Goal: Task Accomplishment & Management: Complete application form

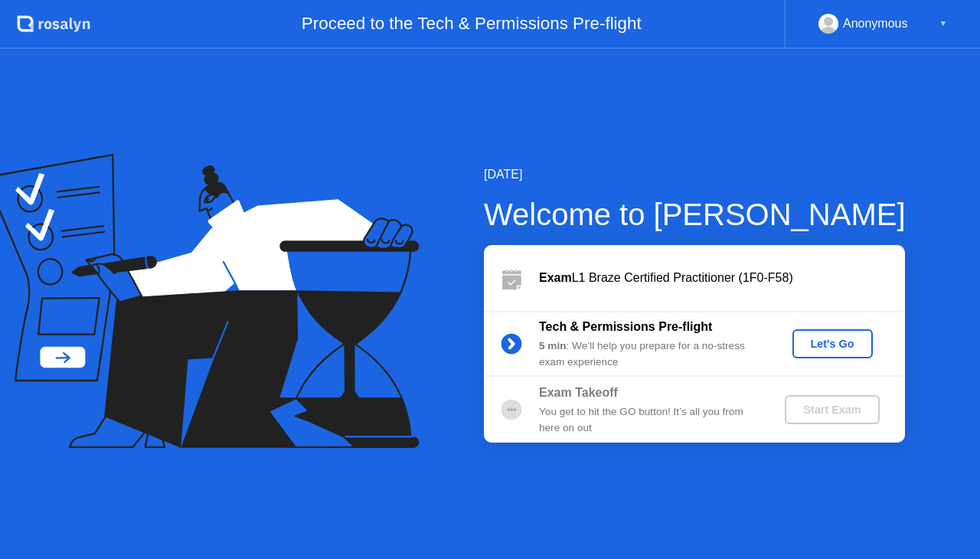
click at [813, 338] on div "Let's Go" at bounding box center [833, 344] width 68 height 12
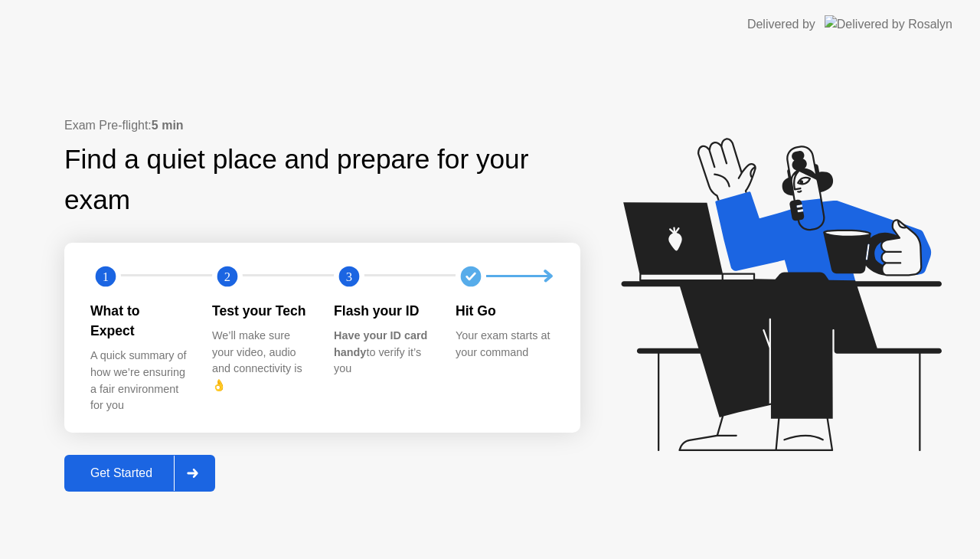
click at [159, 466] on div "Get Started" at bounding box center [121, 473] width 105 height 14
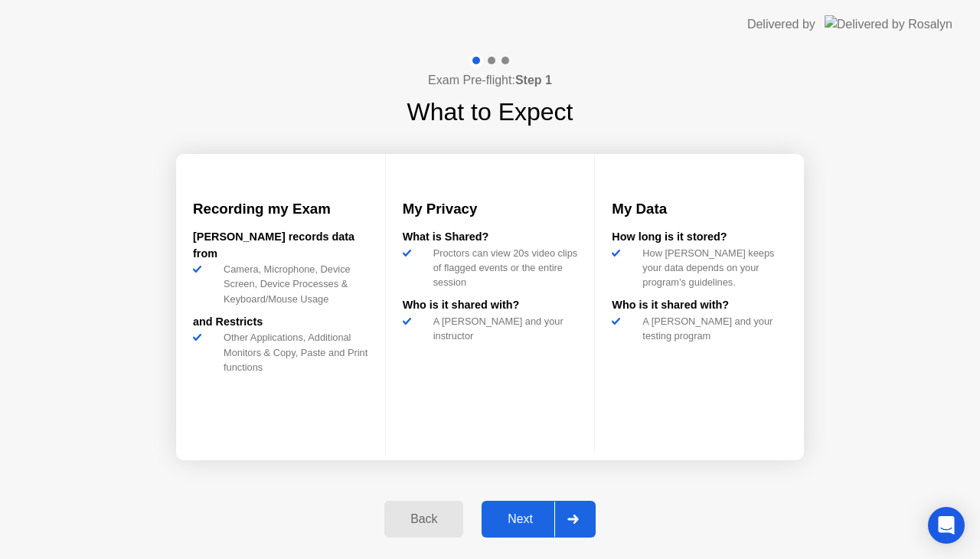
click at [546, 521] on div "Next" at bounding box center [520, 519] width 68 height 14
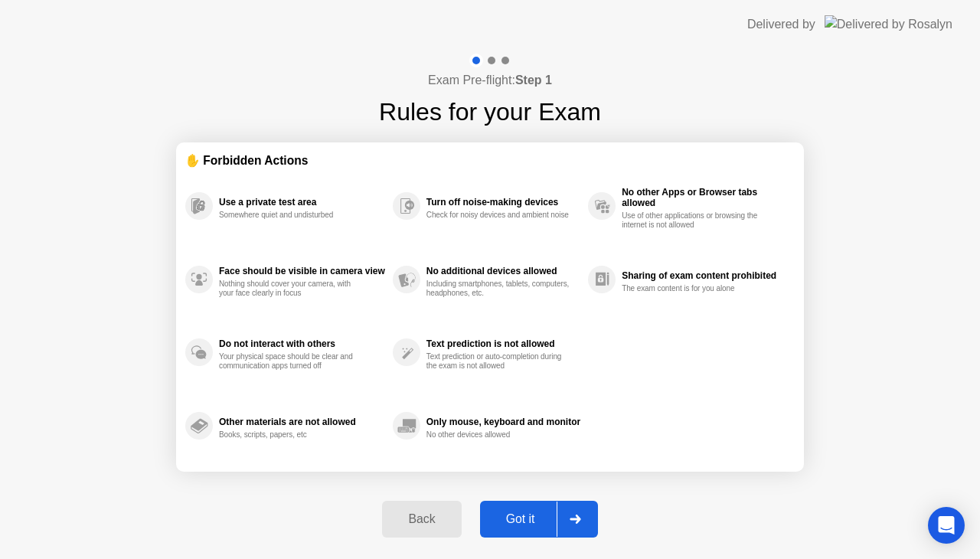
click at [546, 521] on div "Got it" at bounding box center [521, 519] width 72 height 14
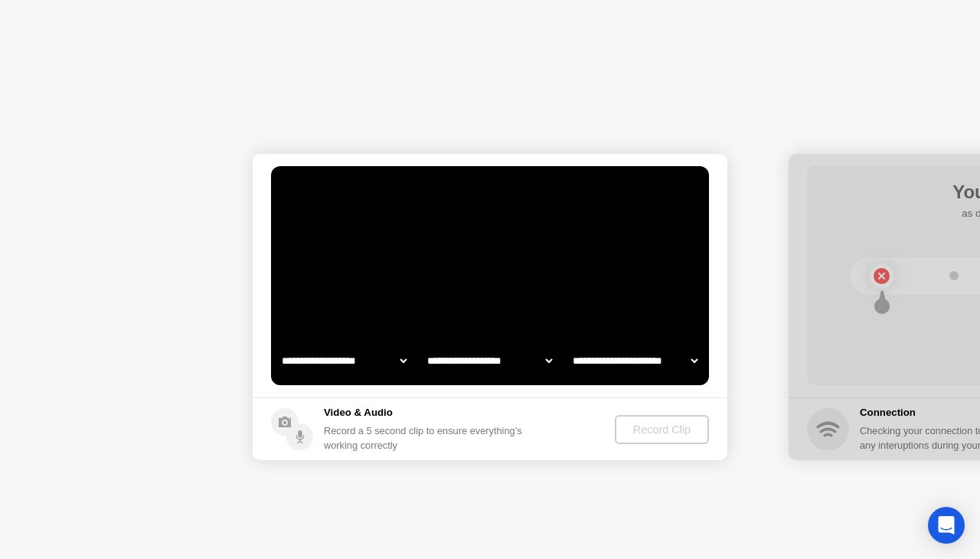
select select "**********"
select select "*******"
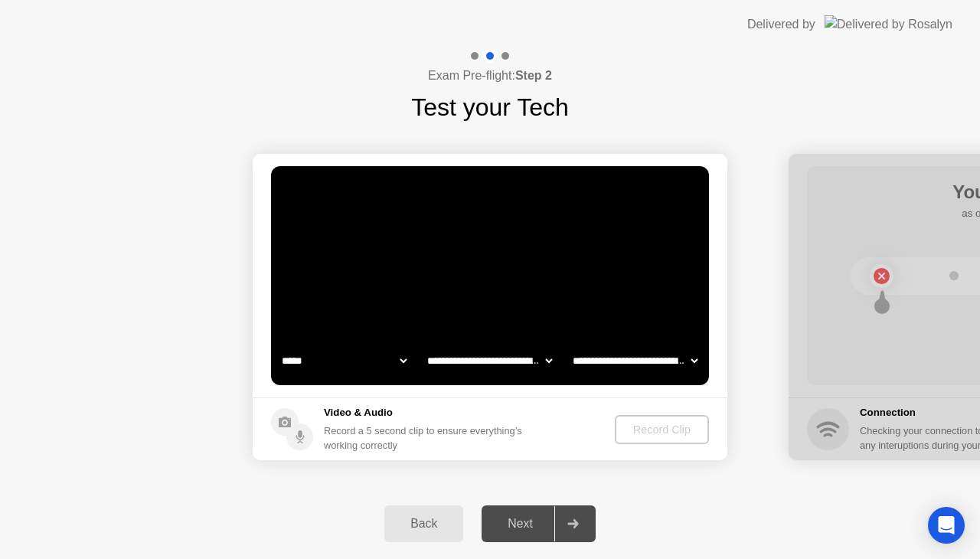
click at [407, 522] on div "Back" at bounding box center [424, 524] width 70 height 14
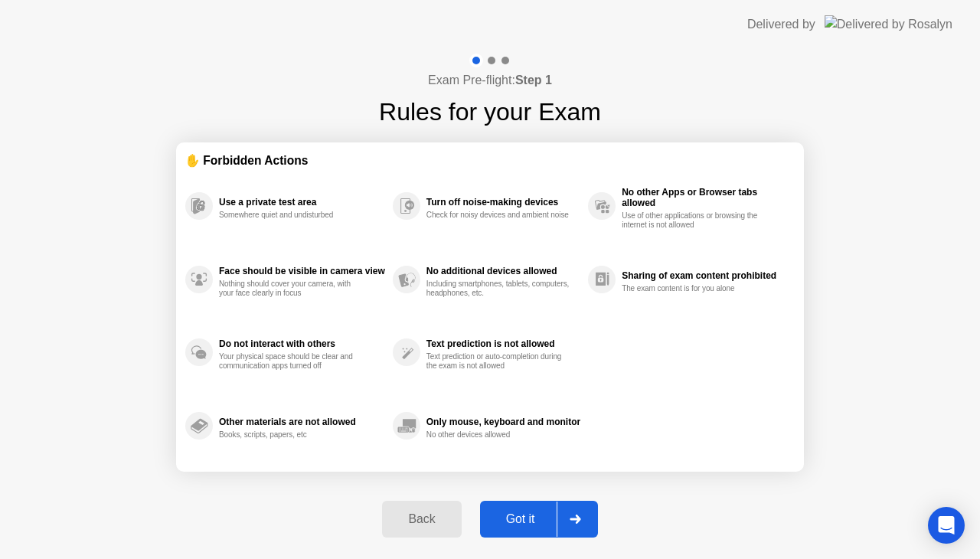
click at [528, 516] on div "Got it" at bounding box center [521, 519] width 72 height 14
select select "**********"
select select "*******"
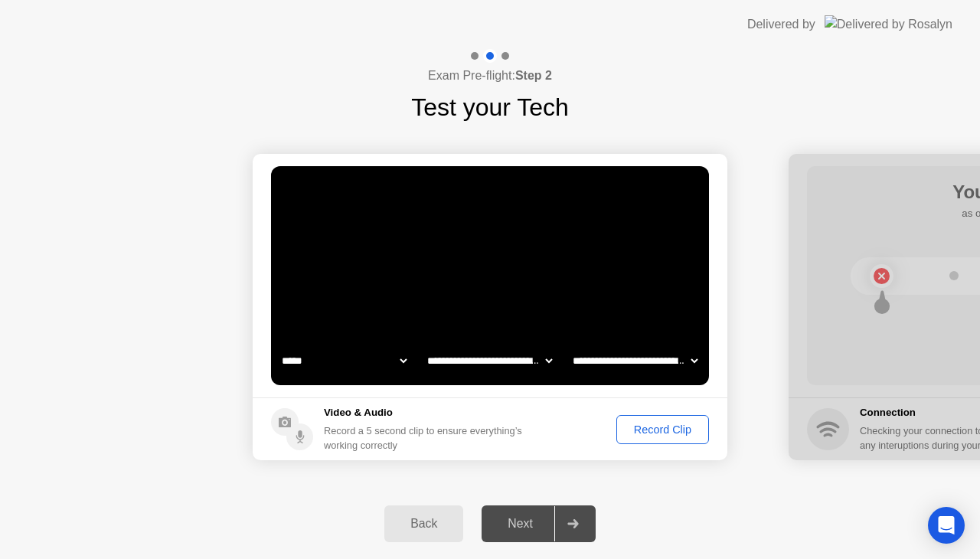
click at [627, 364] on select "**********" at bounding box center [635, 360] width 131 height 31
click at [391, 361] on select "**********" at bounding box center [344, 360] width 131 height 31
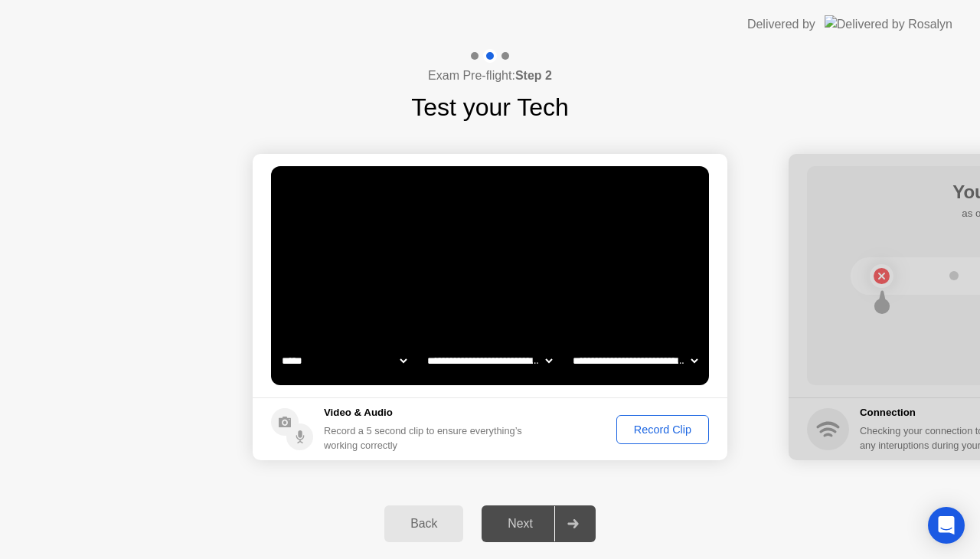
click at [391, 361] on select "**********" at bounding box center [344, 360] width 131 height 31
click at [668, 432] on div "Record Clip" at bounding box center [663, 430] width 82 height 12
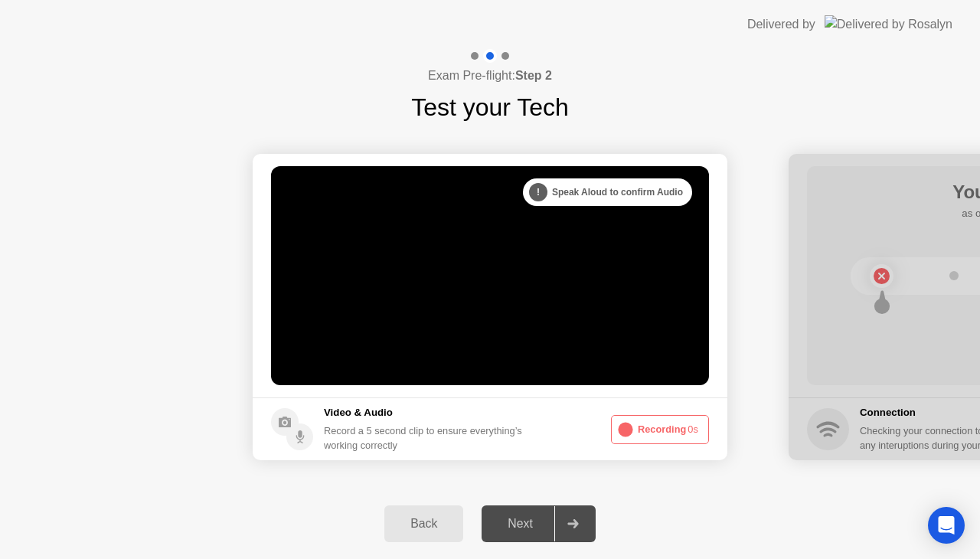
click at [637, 452] on footer "Video & Audio Record a 5 second clip to ensure everything’s working correctly R…" at bounding box center [490, 428] width 475 height 63
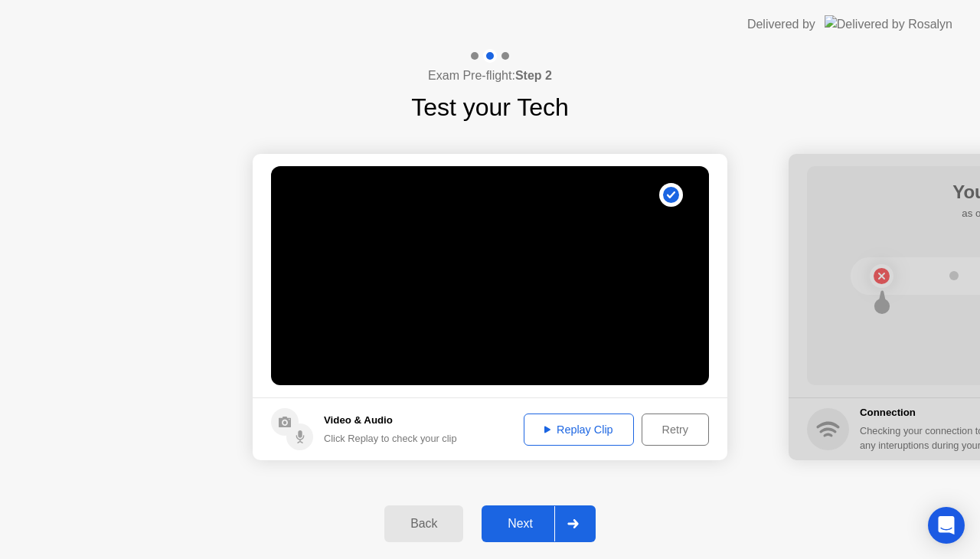
click at [584, 426] on div "Replay Clip" at bounding box center [579, 430] width 100 height 12
click at [517, 518] on div "Next" at bounding box center [520, 524] width 68 height 14
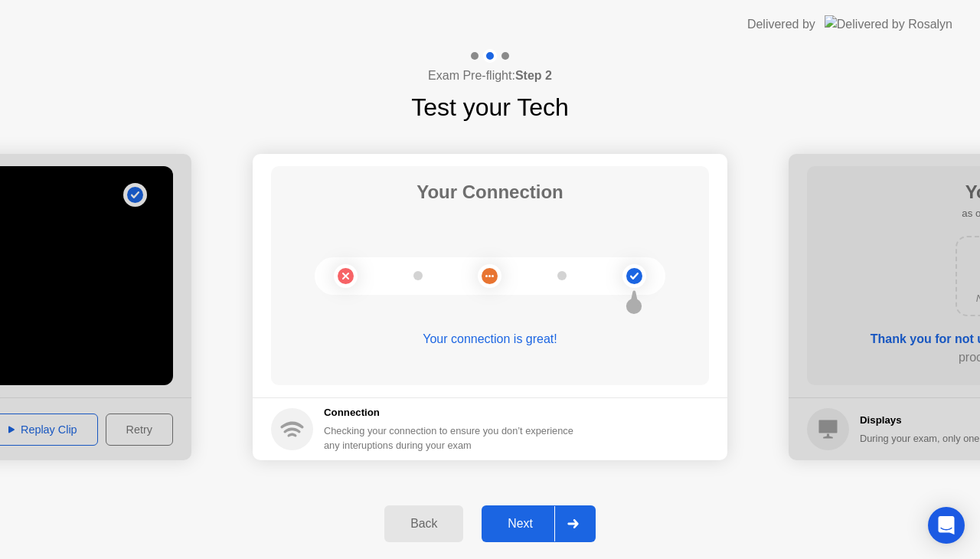
click at [509, 519] on div "Next" at bounding box center [520, 524] width 68 height 14
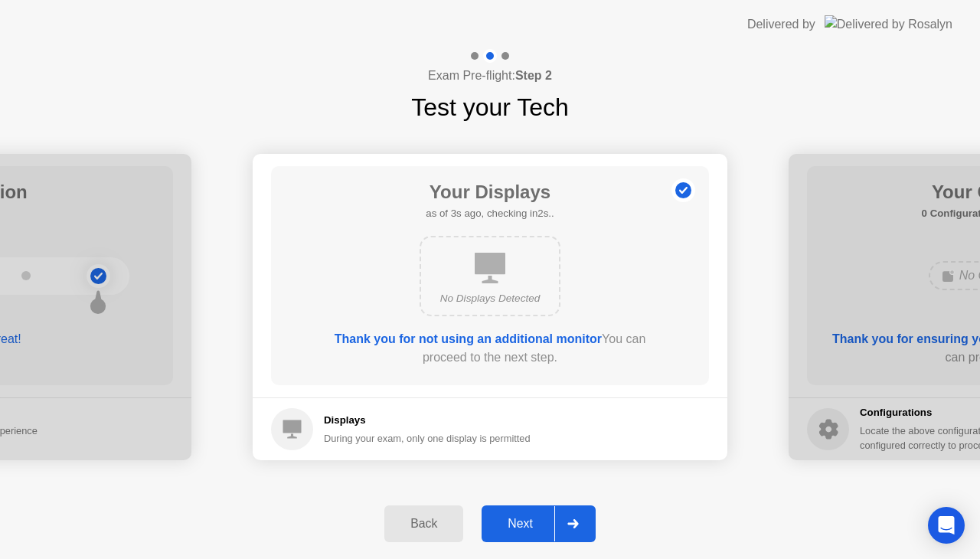
click at [509, 519] on div "Next" at bounding box center [520, 524] width 68 height 14
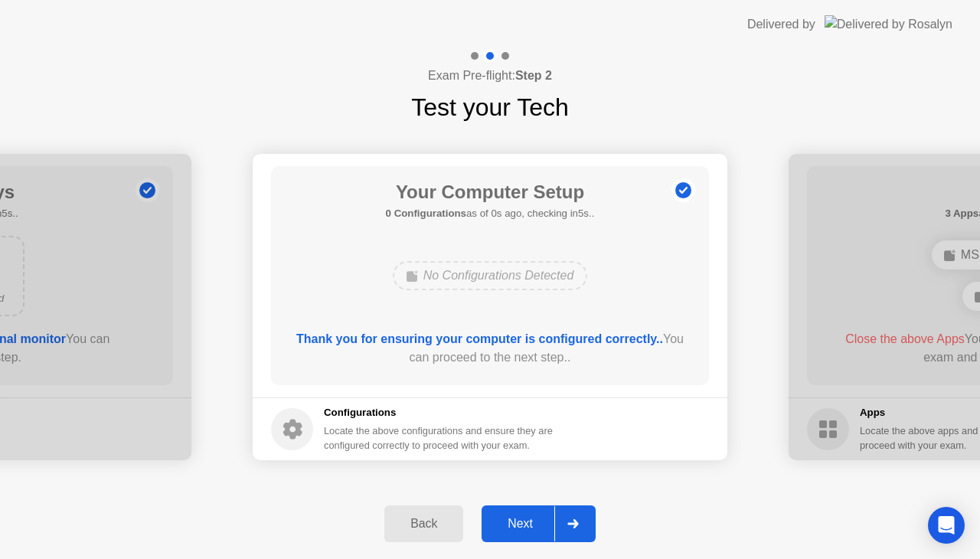
click at [509, 519] on div "Next" at bounding box center [520, 524] width 68 height 14
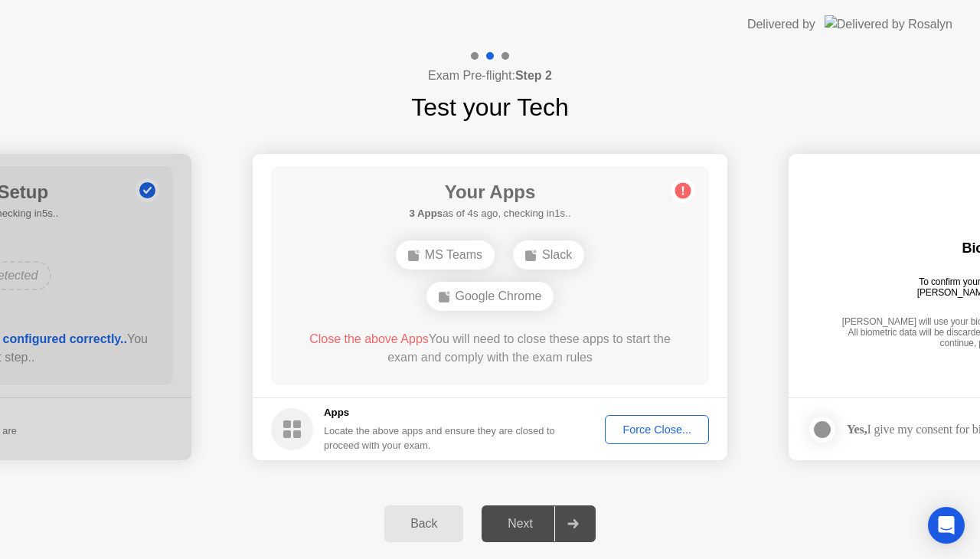
click at [636, 425] on div "Force Close..." at bounding box center [656, 430] width 93 height 12
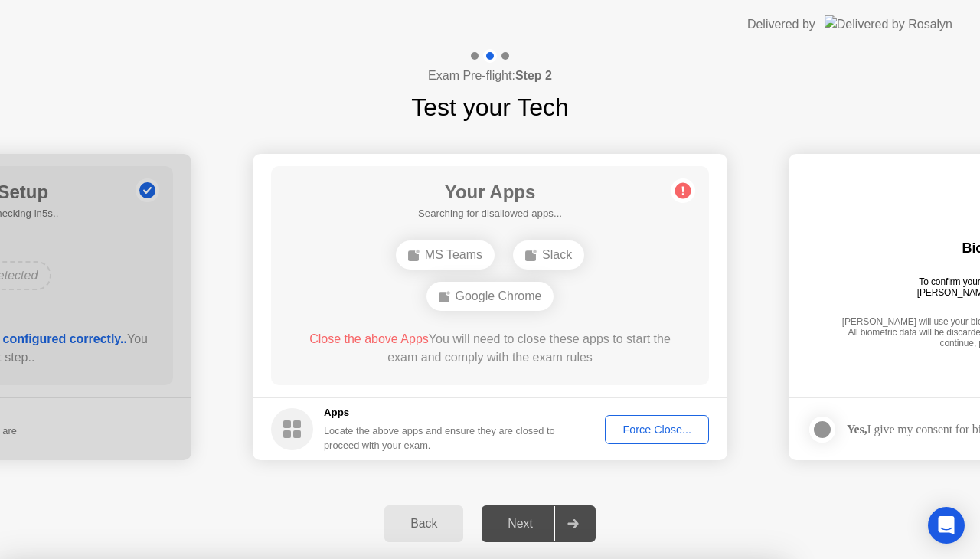
click at [642, 420] on button "Force Close..." at bounding box center [657, 429] width 104 height 29
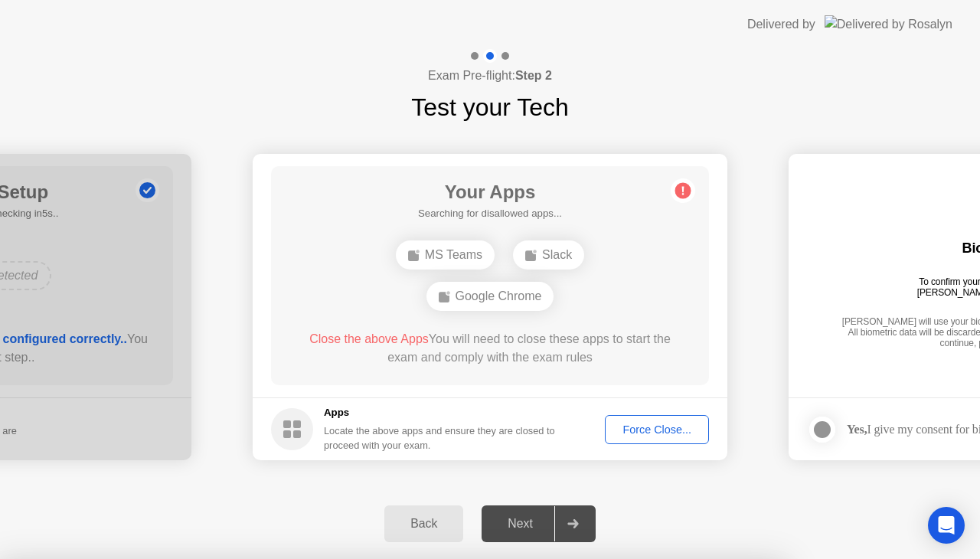
click at [643, 427] on div "Force Close..." at bounding box center [656, 430] width 93 height 12
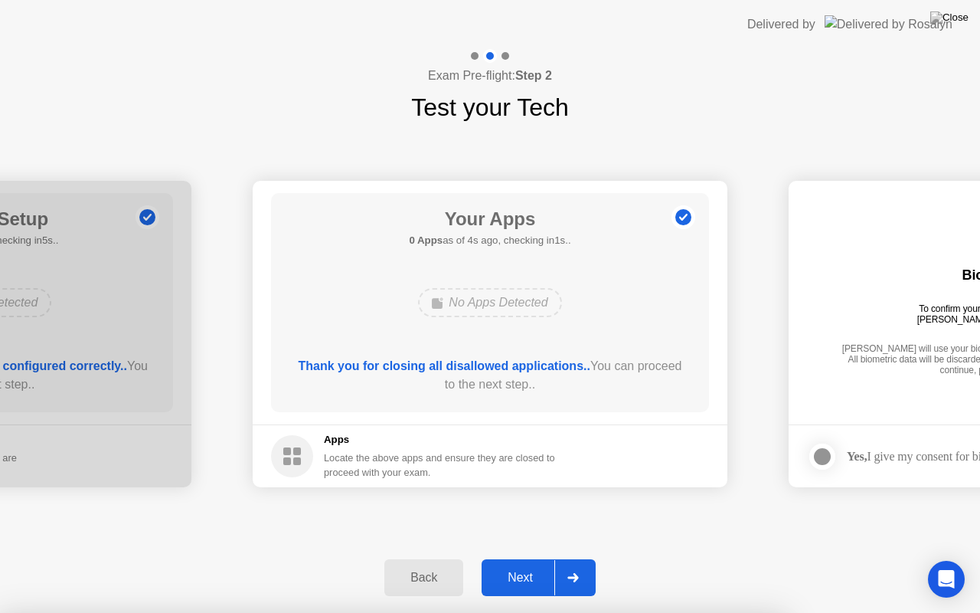
click at [965, 22] on img at bounding box center [949, 17] width 38 height 12
click at [525, 558] on div "Next" at bounding box center [520, 578] width 68 height 14
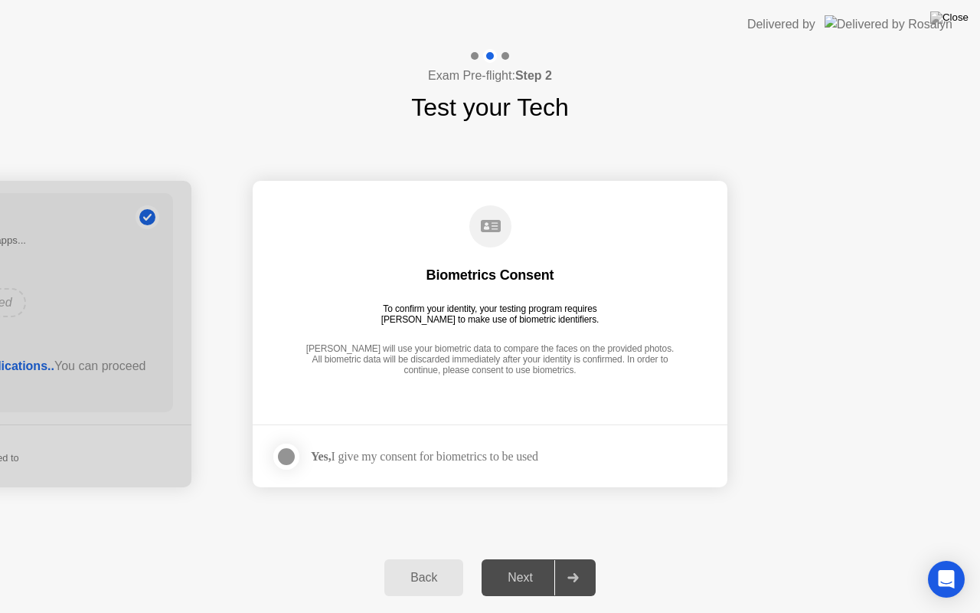
click at [525, 558] on div "Next" at bounding box center [520, 578] width 68 height 14
click at [383, 463] on div "Yes, I give my consent for biometrics to be used" at bounding box center [424, 456] width 227 height 15
click at [277, 458] on div at bounding box center [286, 456] width 18 height 18
click at [508, 558] on div "Next" at bounding box center [520, 578] width 68 height 14
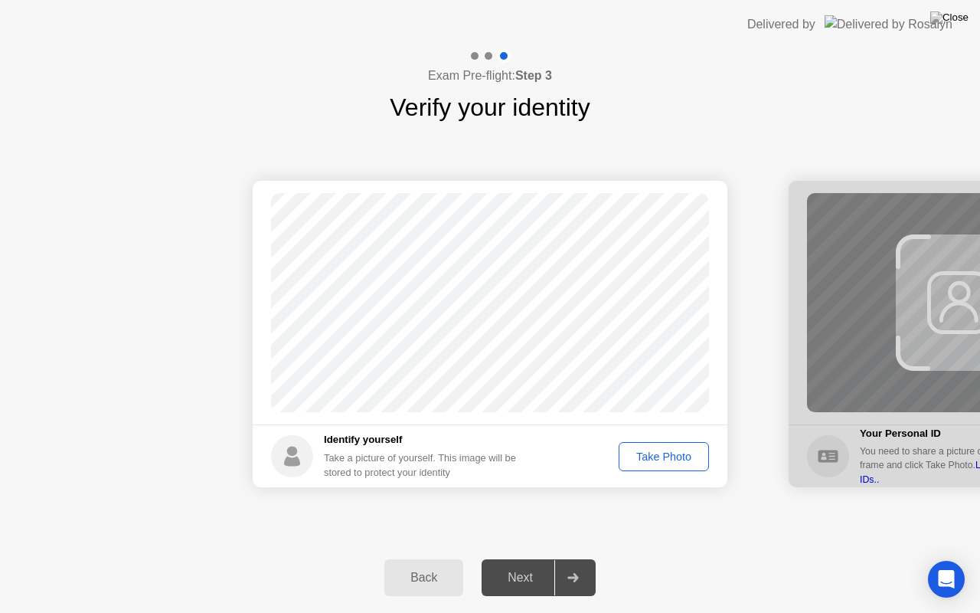
click at [652, 460] on div "Take Photo" at bounding box center [664, 456] width 80 height 12
click at [509, 558] on div "Next" at bounding box center [520, 578] width 68 height 14
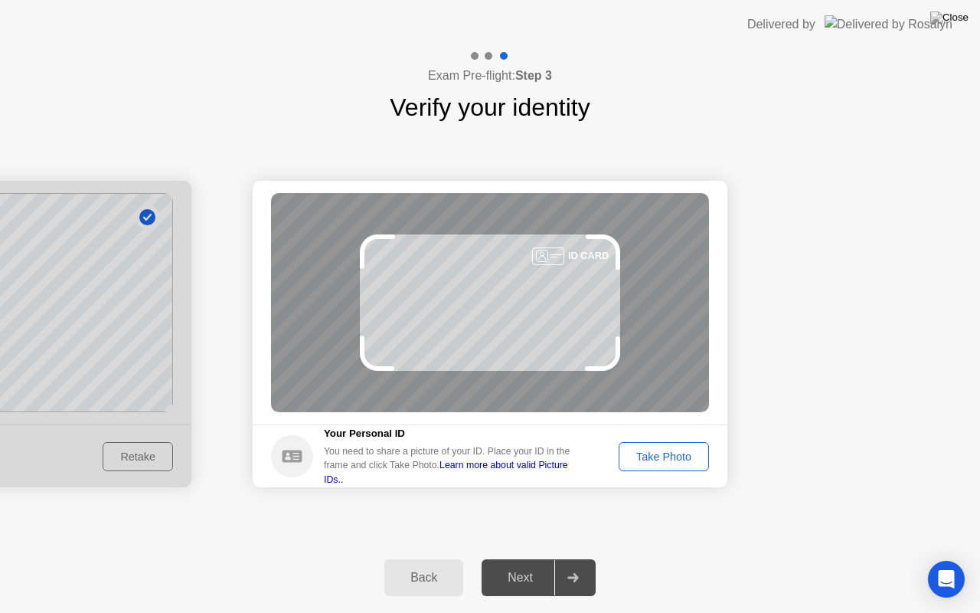
click at [424, 558] on div "Back" at bounding box center [424, 578] width 70 height 14
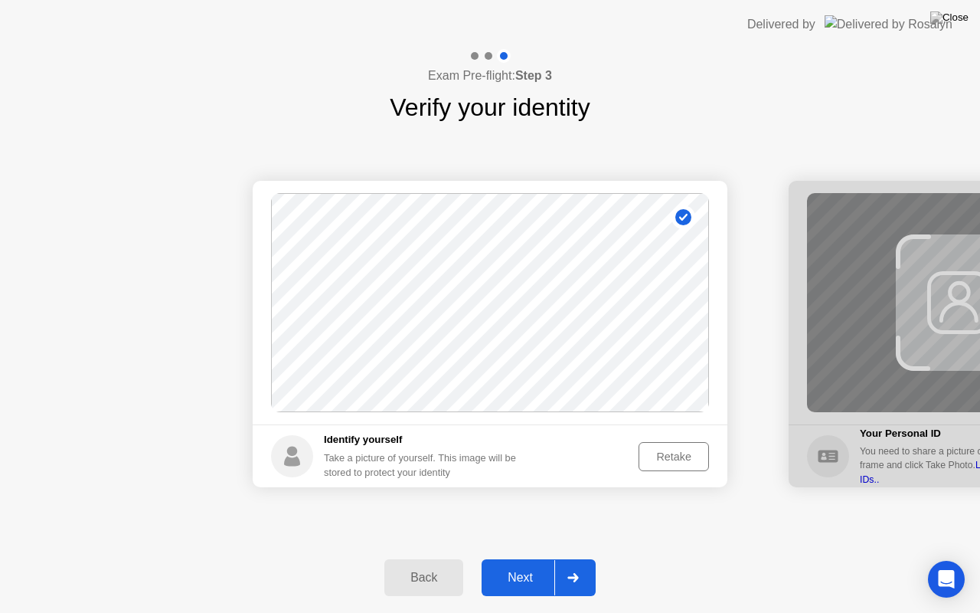
click at [662, 450] on div "Retake" at bounding box center [674, 456] width 60 height 12
click at [662, 450] on div "Take Photo" at bounding box center [664, 456] width 80 height 12
click at [662, 450] on div "Retake" at bounding box center [674, 456] width 60 height 12
click at [662, 450] on div "Take Photo" at bounding box center [664, 456] width 80 height 12
click at [543, 558] on div "Next" at bounding box center [520, 578] width 68 height 14
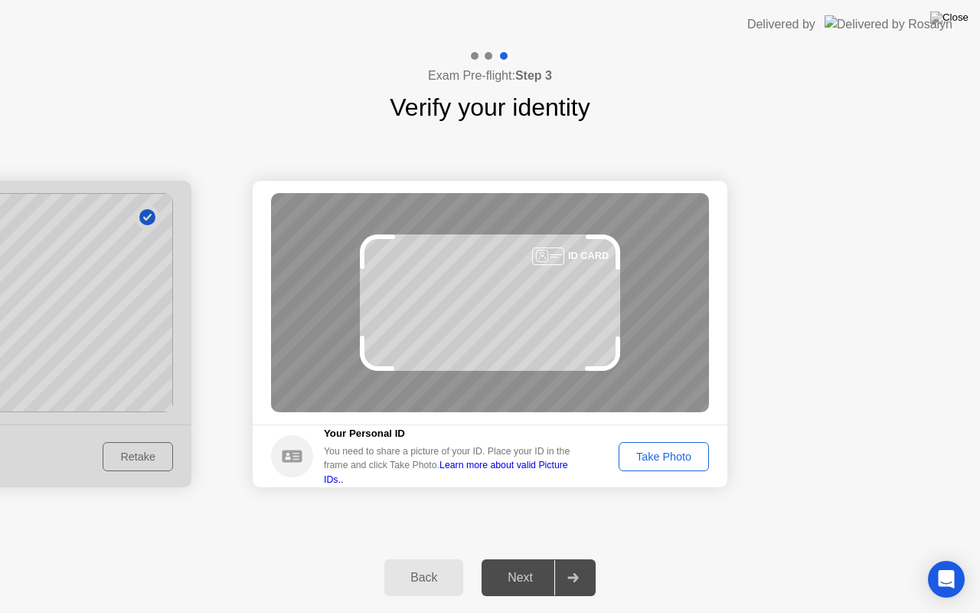
click at [543, 558] on div "Next" at bounding box center [520, 578] width 68 height 14
click at [682, 453] on div "Take Photo" at bounding box center [664, 456] width 80 height 12
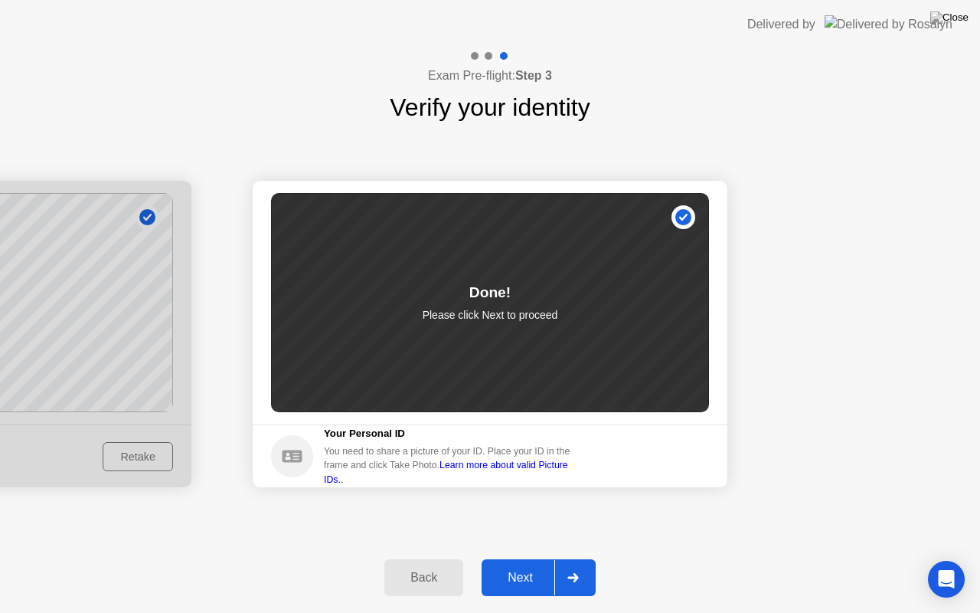
click at [536, 558] on div "Next" at bounding box center [520, 578] width 68 height 14
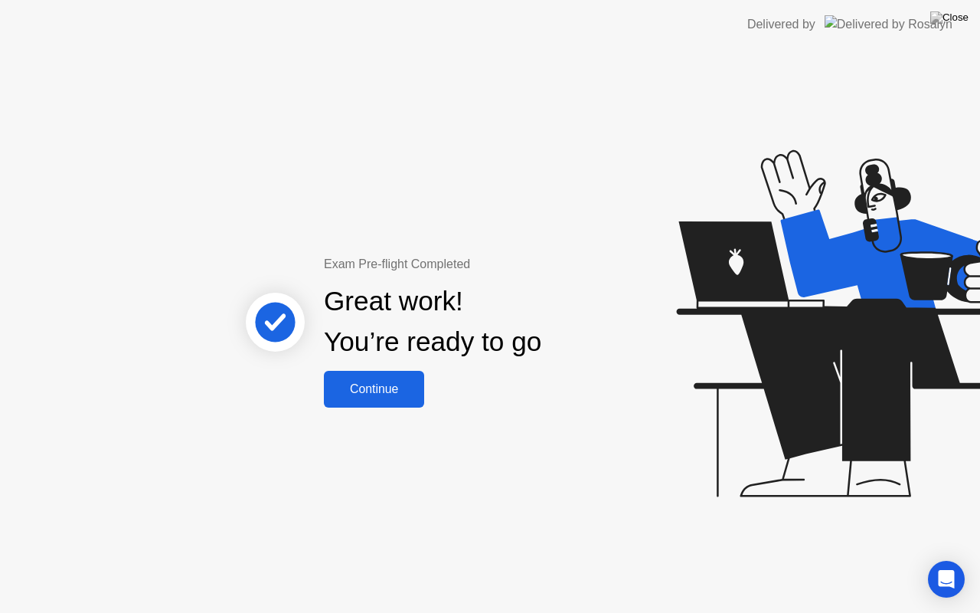
click at [395, 391] on div "Continue" at bounding box center [374, 389] width 91 height 14
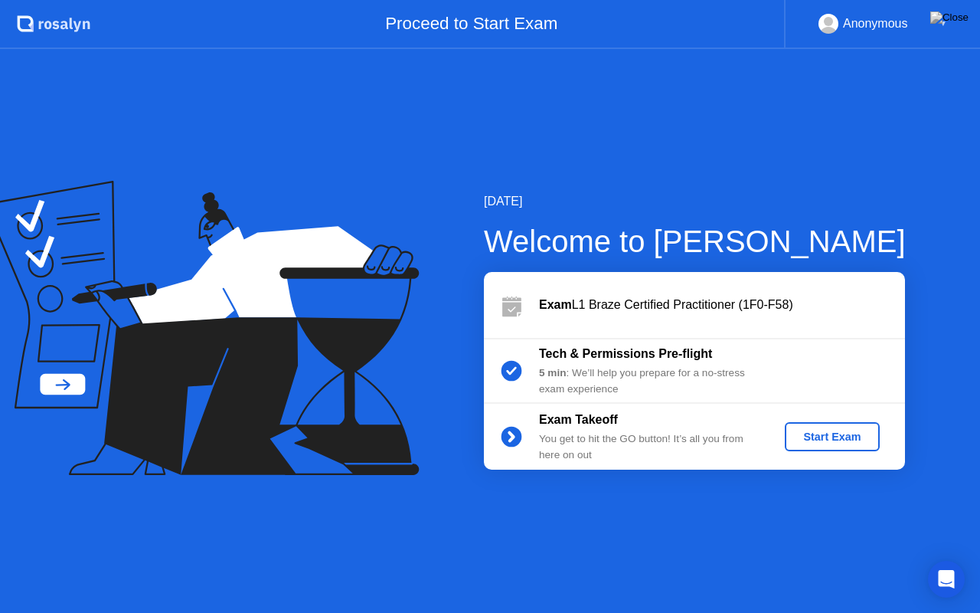
click at [839, 452] on div "Exam Takeoff You get to hit the GO button! It’s all you from here on out Start …" at bounding box center [694, 437] width 421 height 66
click at [827, 447] on button "Start Exam" at bounding box center [832, 436] width 94 height 29
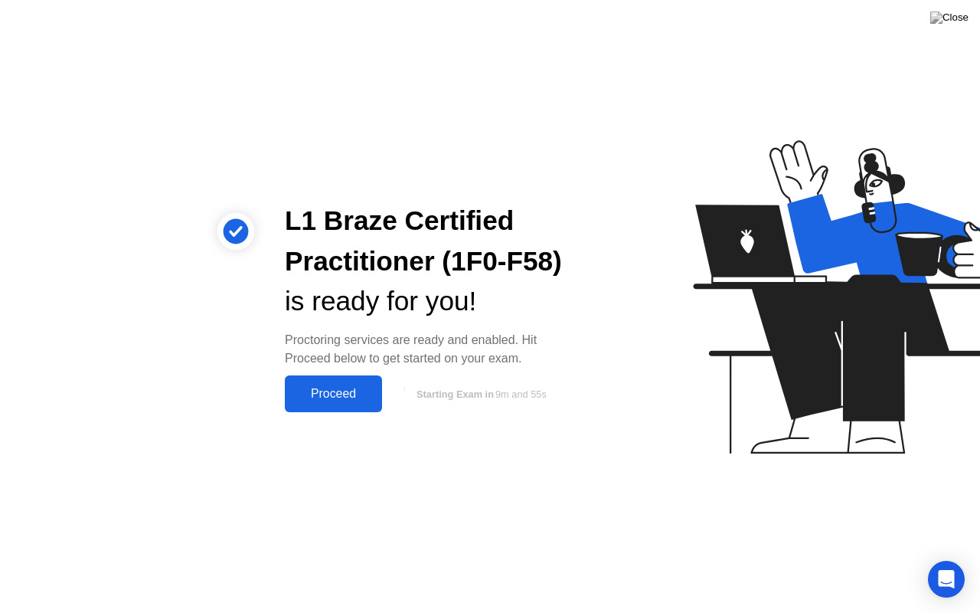
click at [371, 387] on div "Proceed" at bounding box center [333, 394] width 88 height 14
